Goal: Information Seeking & Learning: Find specific fact

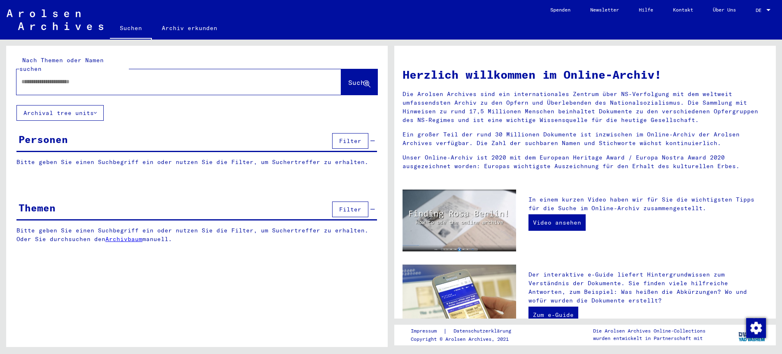
click at [63, 72] on div at bounding box center [166, 81] width 300 height 19
click at [46, 77] on input "text" at bounding box center [168, 81] width 295 height 9
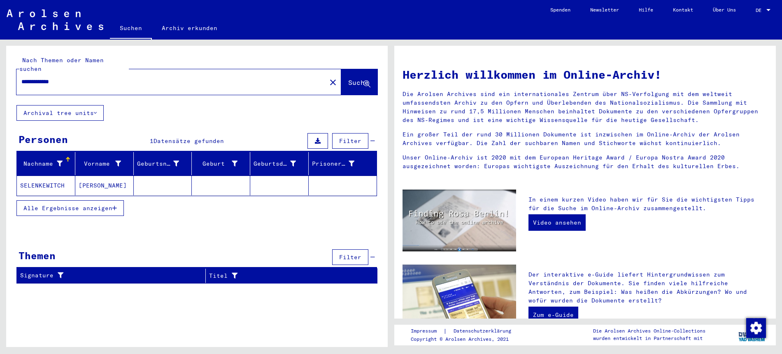
type input "**********"
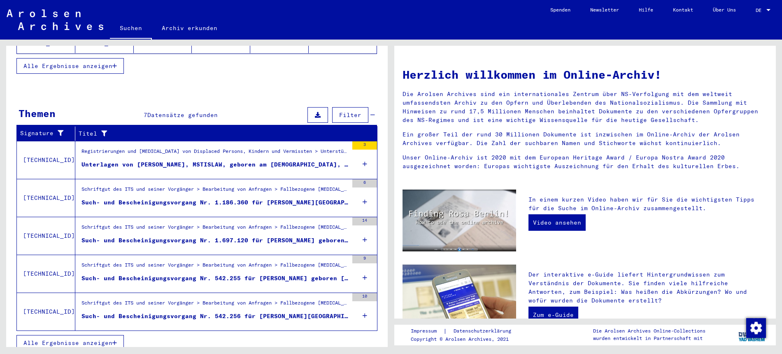
scroll to position [222, 0]
click at [366, 142] on div "3" at bounding box center [364, 146] width 25 height 8
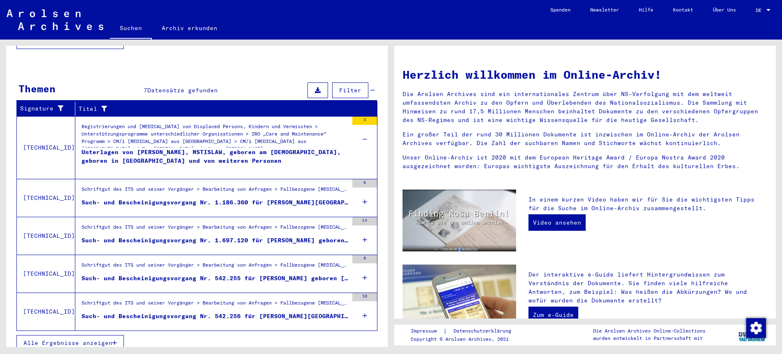
scroll to position [247, 0]
click at [365, 180] on div "6" at bounding box center [364, 184] width 25 height 8
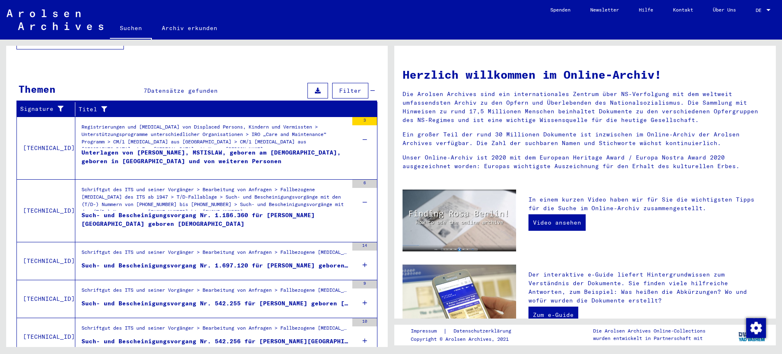
click at [190, 190] on div "Schriftgut des ITS und seiner Vorgänger > Bearbeitung von Anfragen > Fallbezoge…" at bounding box center [215, 198] width 267 height 25
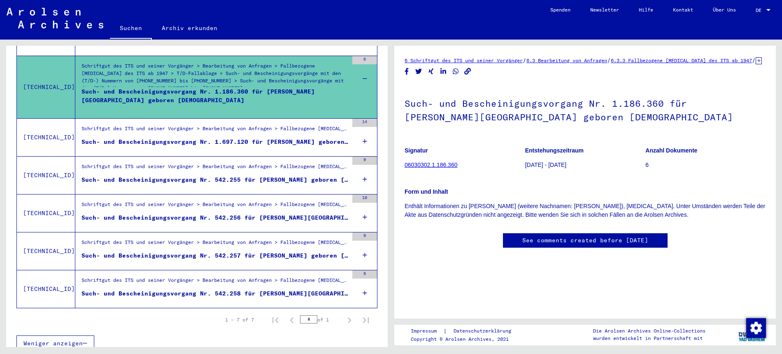
scroll to position [13, 0]
click at [419, 161] on link "06030302.1.186.360" at bounding box center [431, 164] width 53 height 7
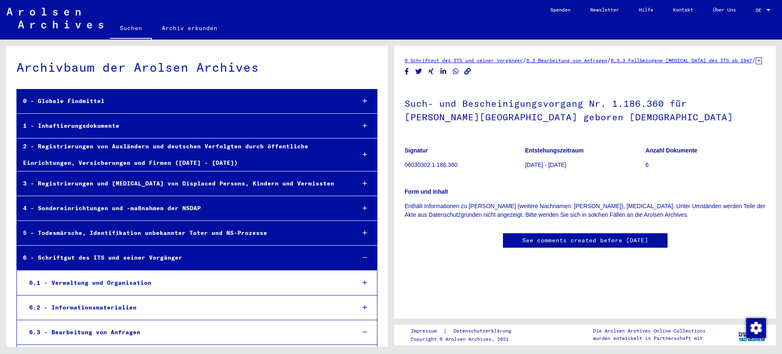
scroll to position [25385, 0]
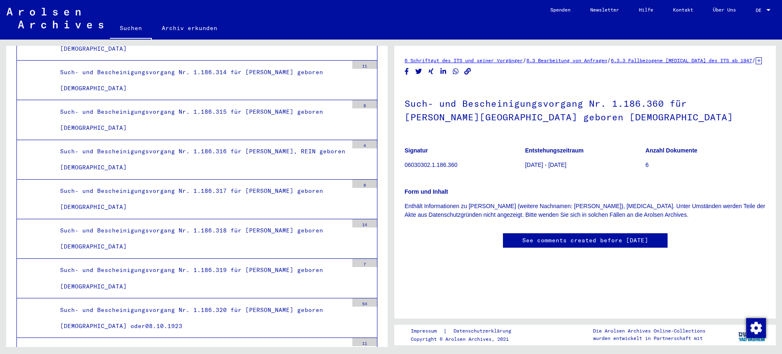
scroll to position [25347, 0]
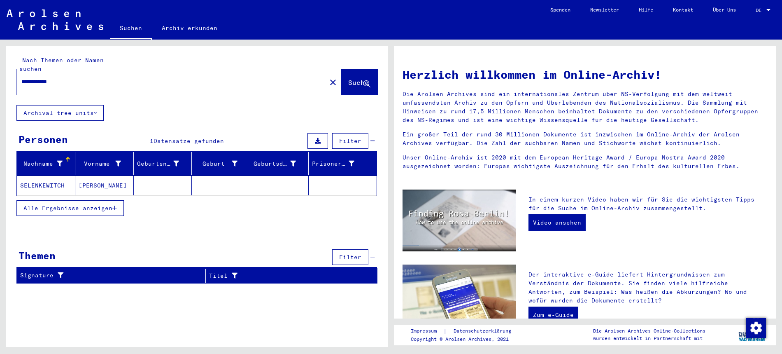
drag, startPoint x: 72, startPoint y: 72, endPoint x: 81, endPoint y: 71, distance: 8.7
click at [72, 77] on input "**********" at bounding box center [168, 81] width 295 height 9
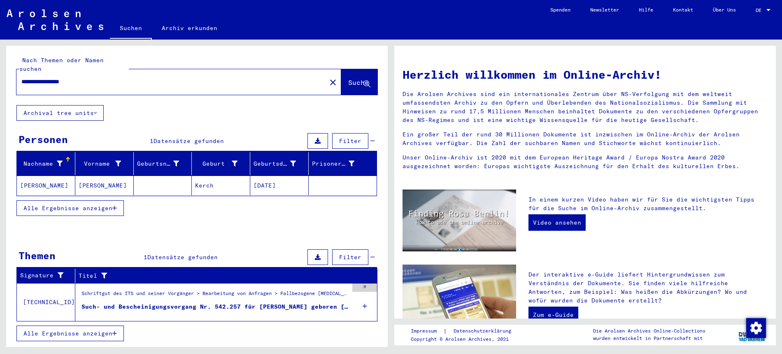
type input "**********"
click at [228, 302] on div "Such- und Bescheinigungsvorgang Nr. 542.257 für [PERSON_NAME] geboren [DEMOGRAP…" at bounding box center [215, 306] width 267 height 9
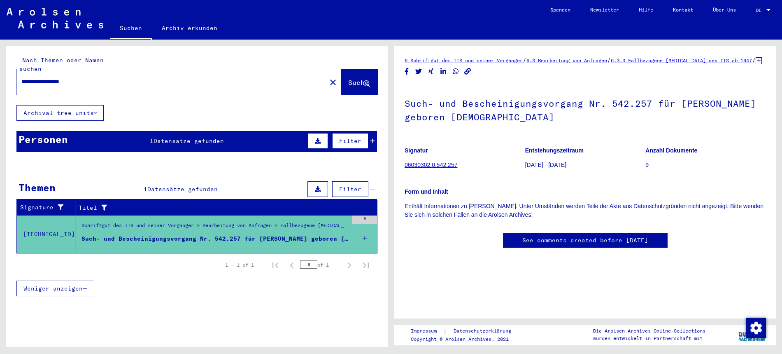
click at [365, 211] on div "Alle Ergebnisse anzeigen" at bounding box center [196, 208] width 361 height 24
click at [366, 228] on icon at bounding box center [365, 238] width 5 height 29
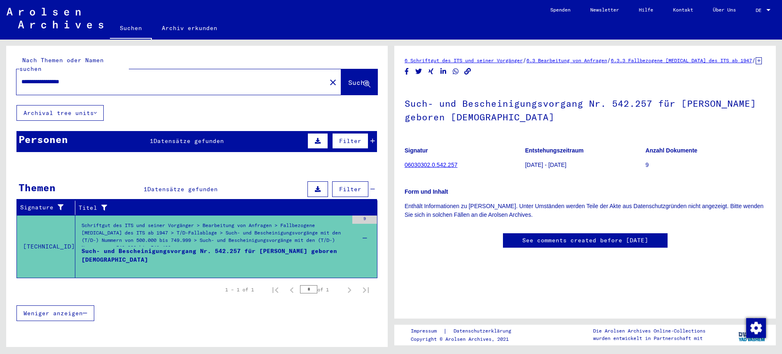
click at [416, 168] on link "06030302.0.542.257" at bounding box center [431, 164] width 53 height 7
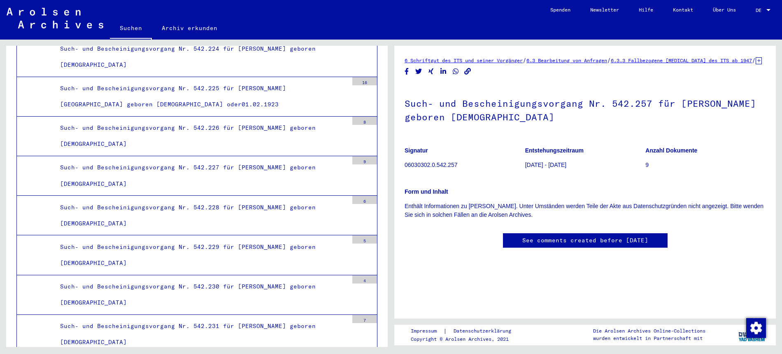
scroll to position [12224, 0]
